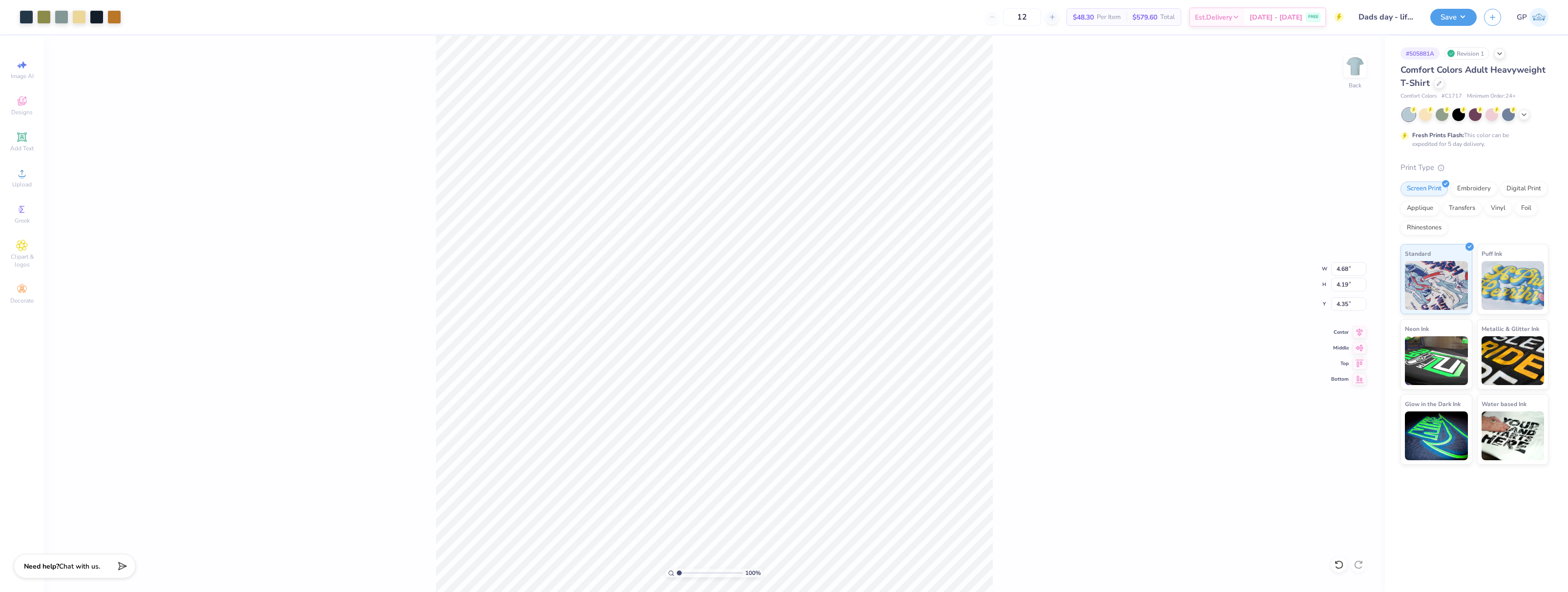
drag, startPoint x: 694, startPoint y: 572, endPoint x: 675, endPoint y: 575, distance: 19.2
type input "1"
click at [677, 575] on input "range" at bounding box center [710, 573] width 66 height 9
click at [17, 177] on icon at bounding box center [22, 173] width 12 height 12
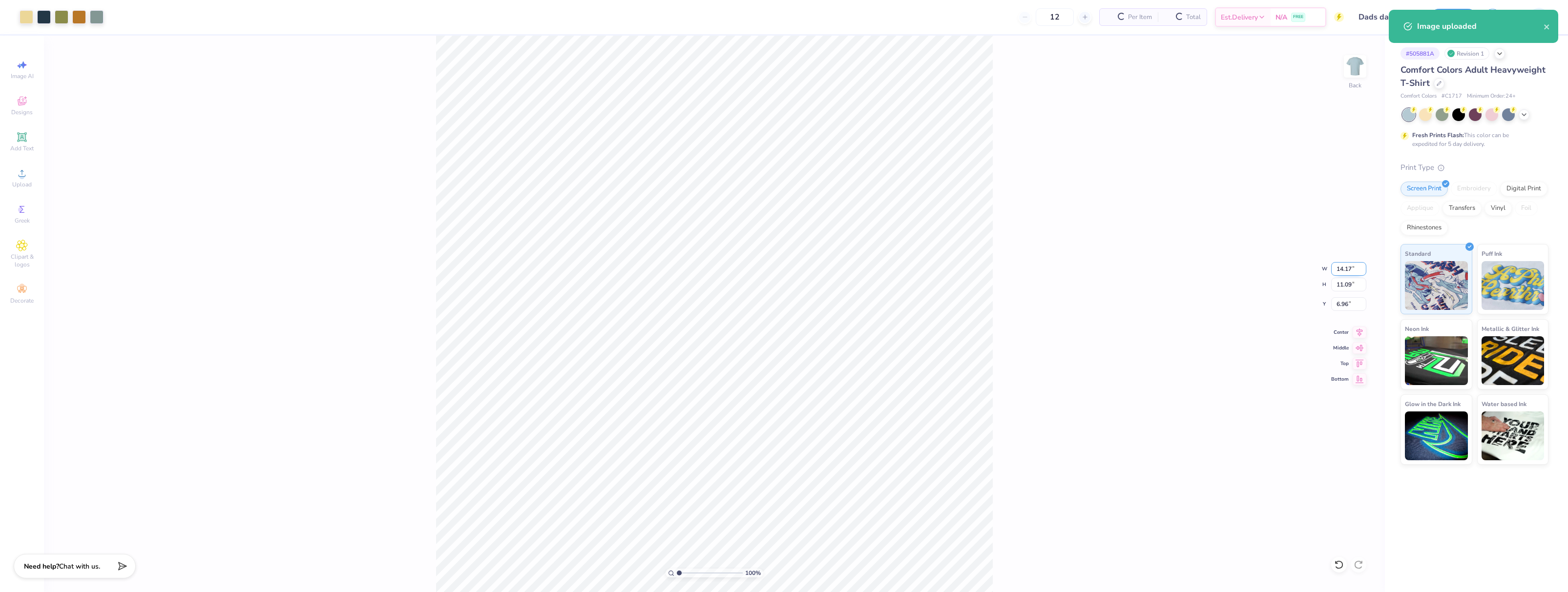
click at [1343, 269] on input "14.17" at bounding box center [1349, 268] width 35 height 14
type input "5.00"
type input "3.91"
click at [1345, 300] on input "10.54" at bounding box center [1349, 304] width 35 height 14
type input "3.00"
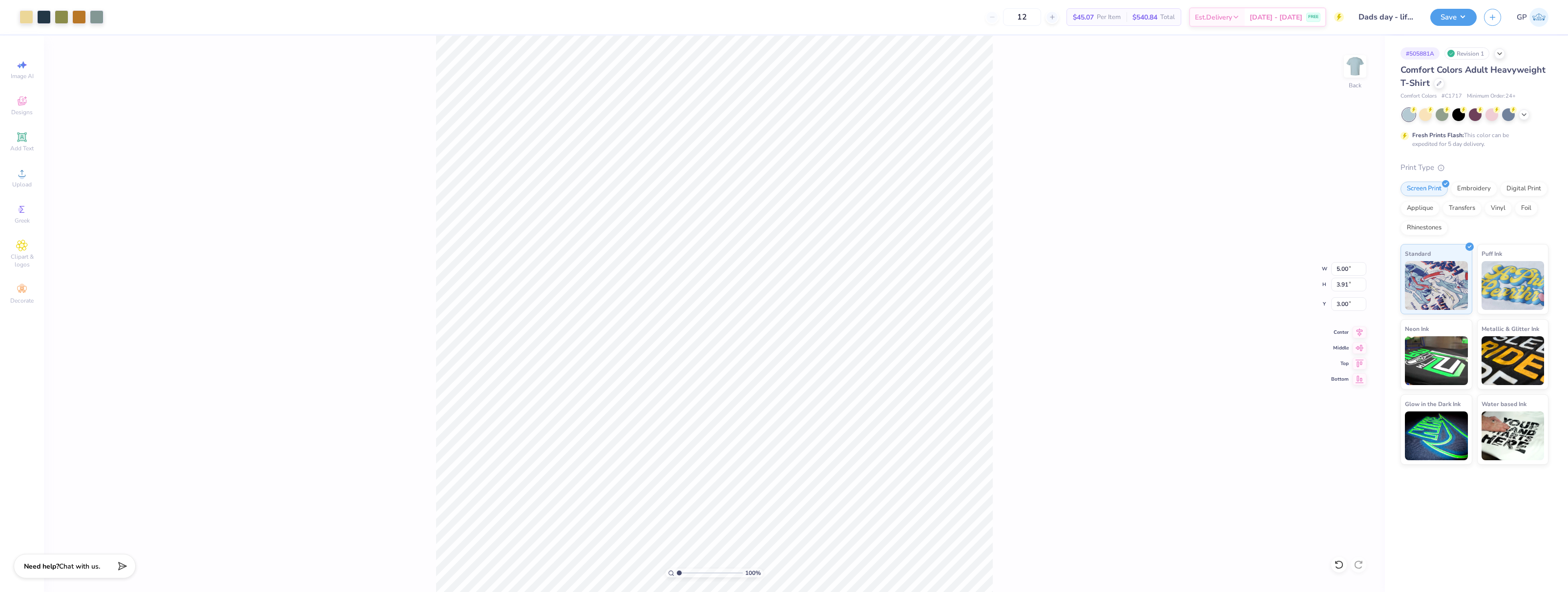
click at [1056, 229] on div "100 % Back W 5.00 5.00 " H 3.91 3.91 " Y 3.00 3.00 " Center Middle Top Bottom" at bounding box center [714, 314] width 1341 height 556
click at [1450, 16] on button "Save" at bounding box center [1453, 16] width 46 height 17
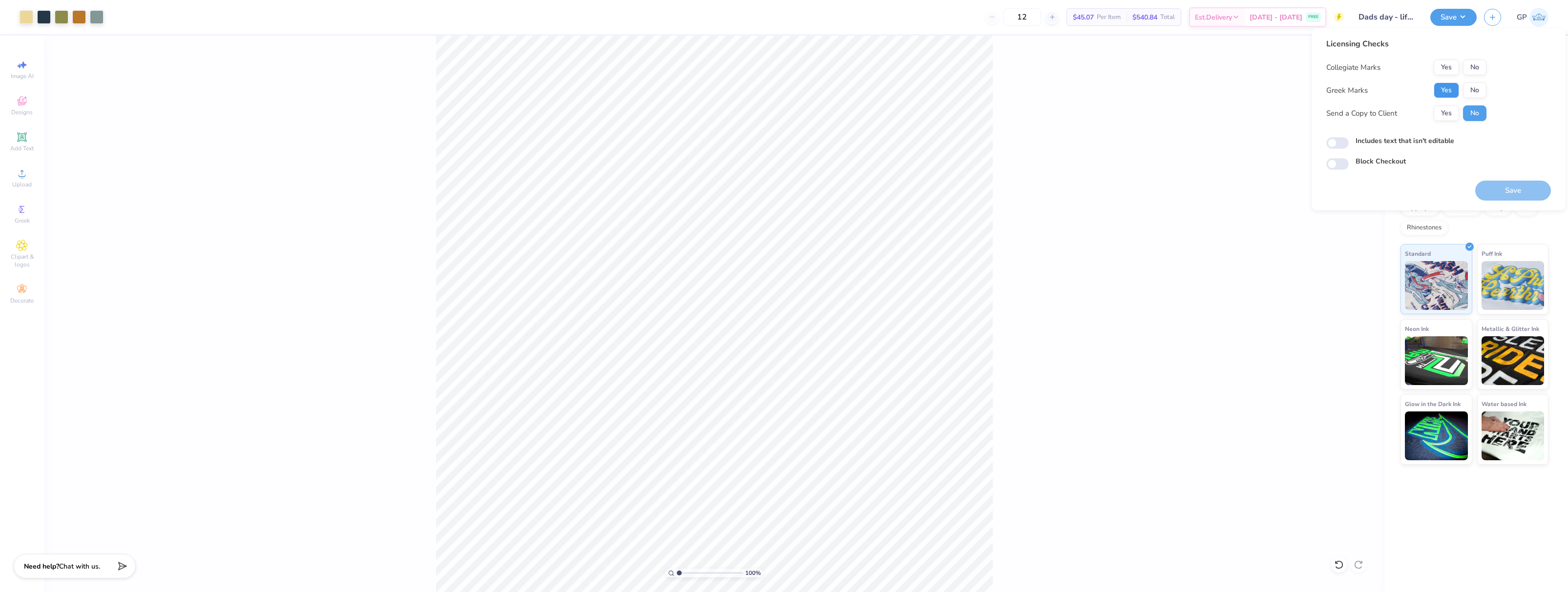
click at [1449, 88] on button "Yes" at bounding box center [1446, 90] width 25 height 15
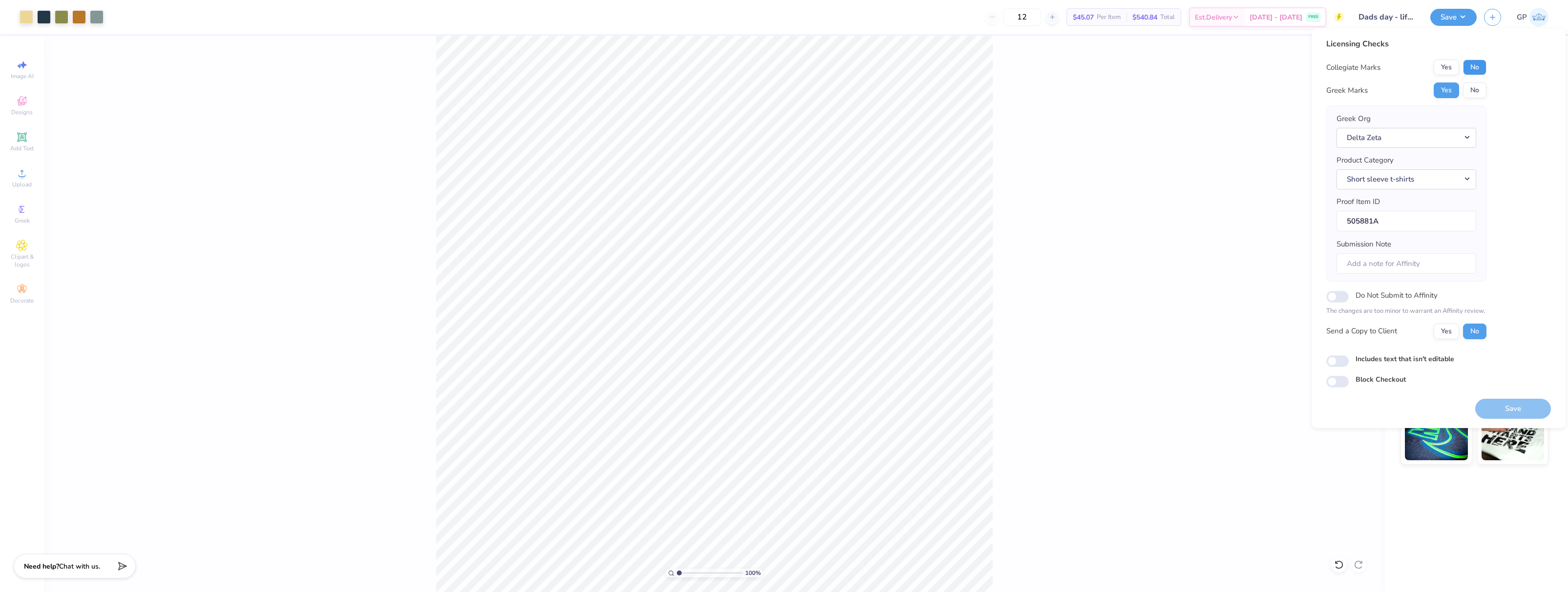
click at [1475, 65] on button "No" at bounding box center [1474, 68] width 23 height 15
click at [1342, 367] on input "Includes text that isn't editable" at bounding box center [1337, 361] width 22 height 12
checkbox input "true"
click at [1493, 408] on button "Save" at bounding box center [1513, 409] width 75 height 20
